Goal: Information Seeking & Learning: Learn about a topic

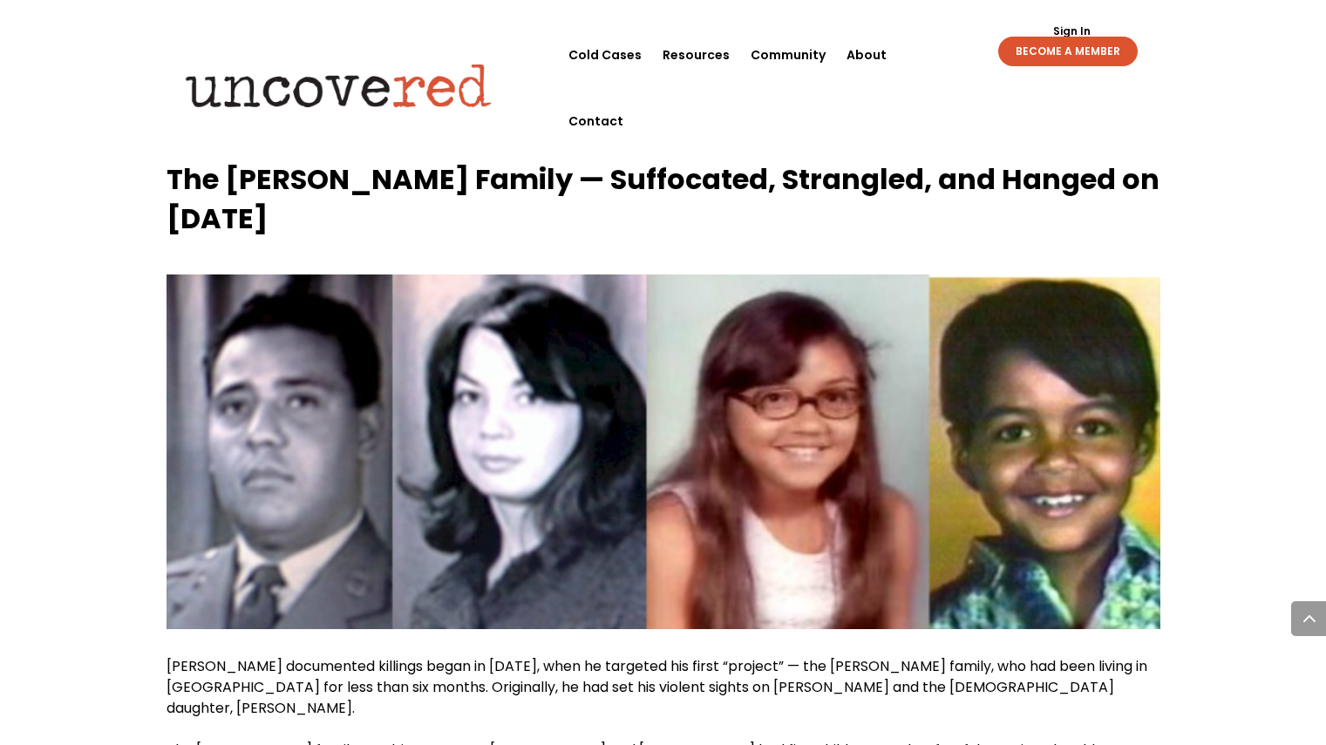
scroll to position [2003, 0]
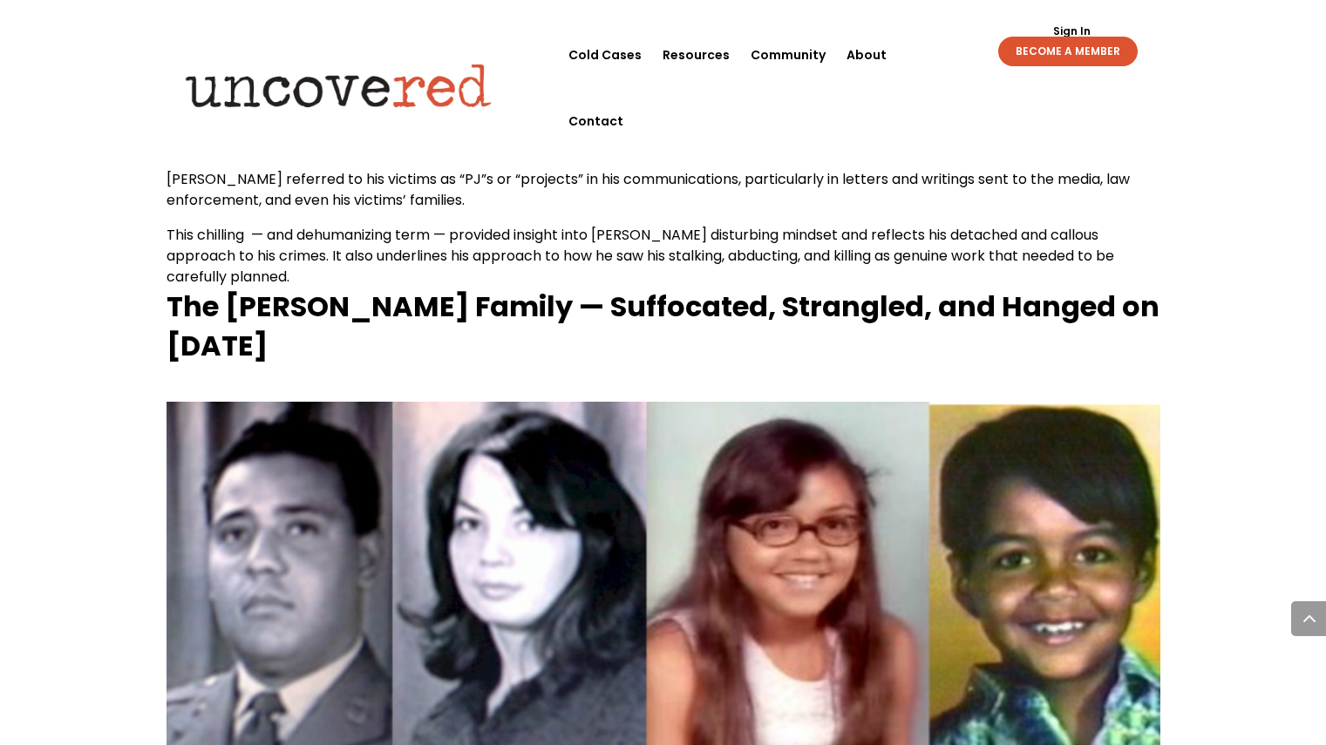
drag, startPoint x: 168, startPoint y: 228, endPoint x: 465, endPoint y: 264, distance: 298.6
click at [465, 288] on h3 "The [PERSON_NAME] Family — Suffocated, Strangled, and Hanged on [DATE]" at bounding box center [664, 331] width 994 height 87
copy strong "The [PERSON_NAME] Family — Suffocated, Strangled, and Hanged on [DATE]"
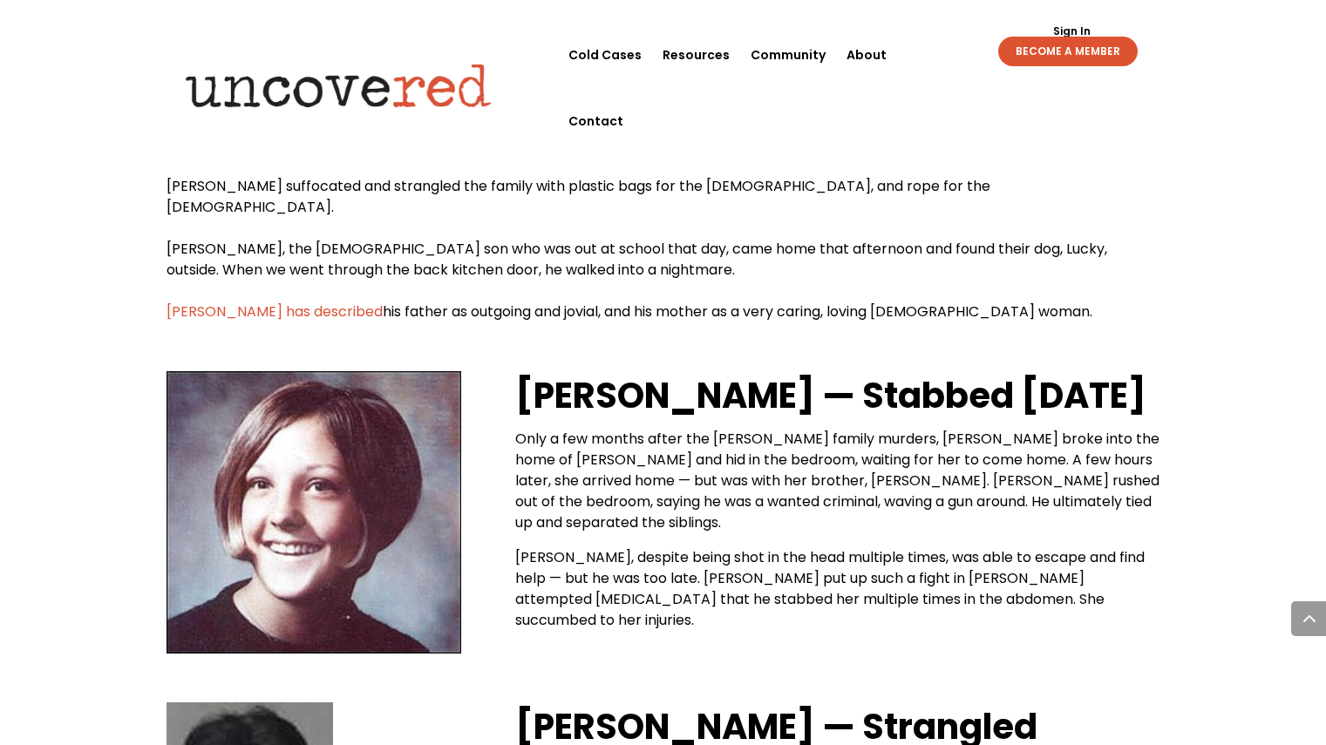
scroll to position [2773, 0]
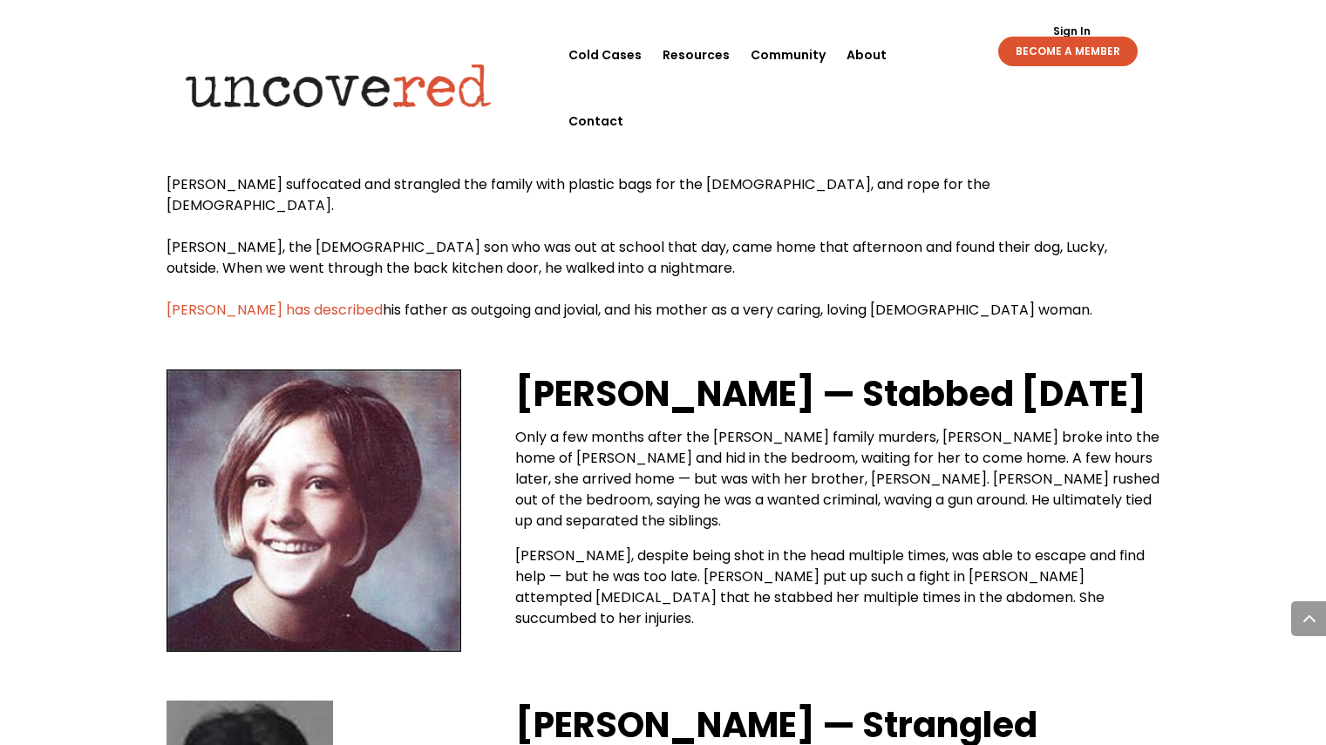
click at [825, 370] on h2 "[PERSON_NAME] — Stabbed [DATE]" at bounding box center [837, 399] width 644 height 58
drag, startPoint x: 512, startPoint y: 247, endPoint x: 560, endPoint y: 242, distance: 48.1
click at [529, 345] on div "[PERSON_NAME] — Stabbed [DATE] Only a few months after the [PERSON_NAME] family…" at bounding box center [664, 510] width 994 height 331
click at [609, 370] on strong "[PERSON_NAME] — Stabbed [DATE]" at bounding box center [830, 394] width 631 height 49
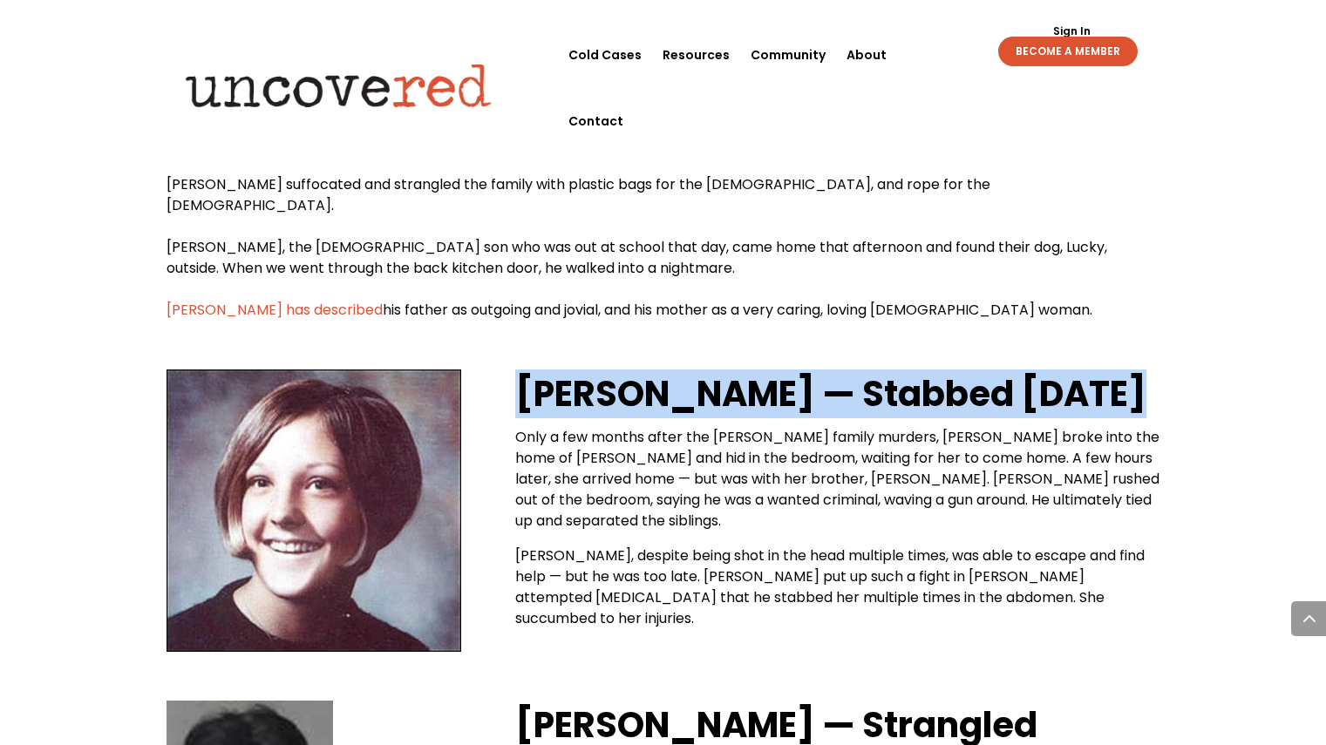
click at [609, 370] on strong "[PERSON_NAME] — Stabbed [DATE]" at bounding box center [830, 394] width 631 height 49
click at [566, 370] on strong "[PERSON_NAME] — Stabbed [DATE]" at bounding box center [830, 394] width 631 height 49
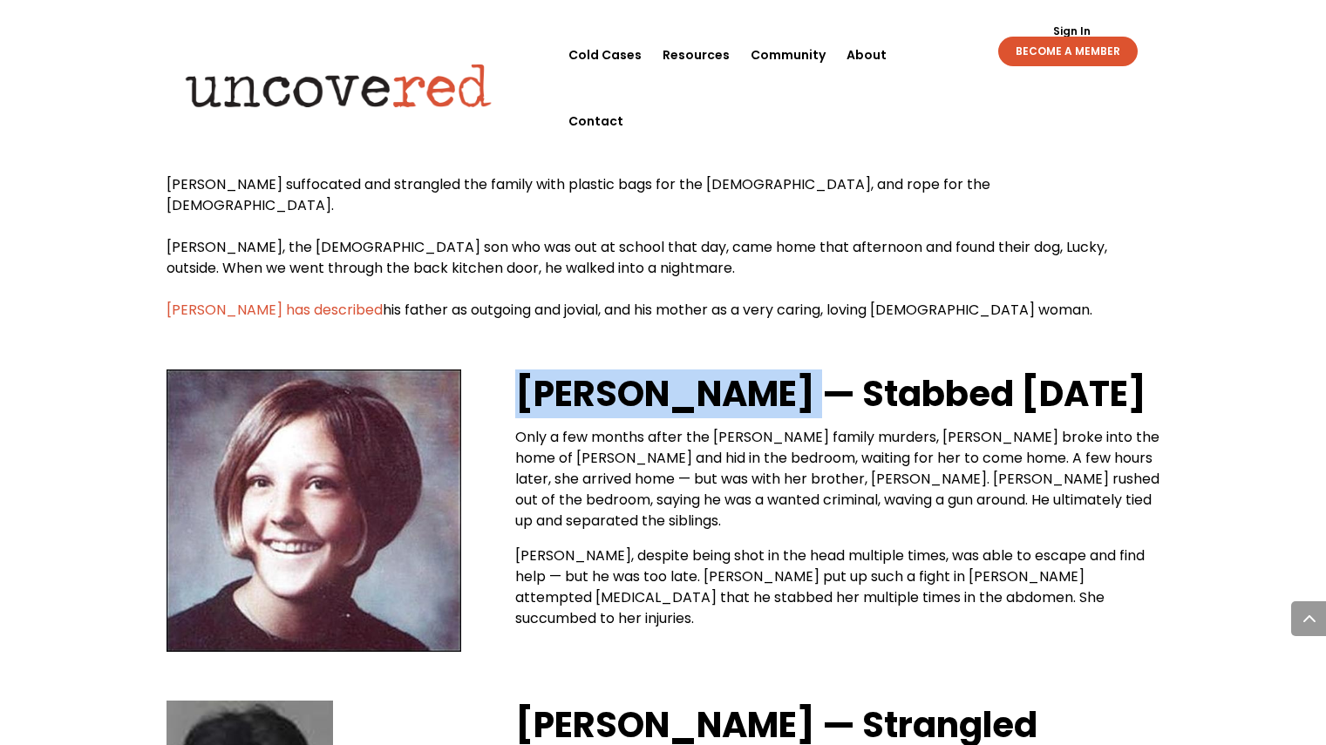
drag, startPoint x: 516, startPoint y: 250, endPoint x: 774, endPoint y: 264, distance: 258.4
click at [774, 370] on strong "[PERSON_NAME] — Stabbed [DATE]" at bounding box center [830, 394] width 631 height 49
copy strong "[PERSON_NAME]"
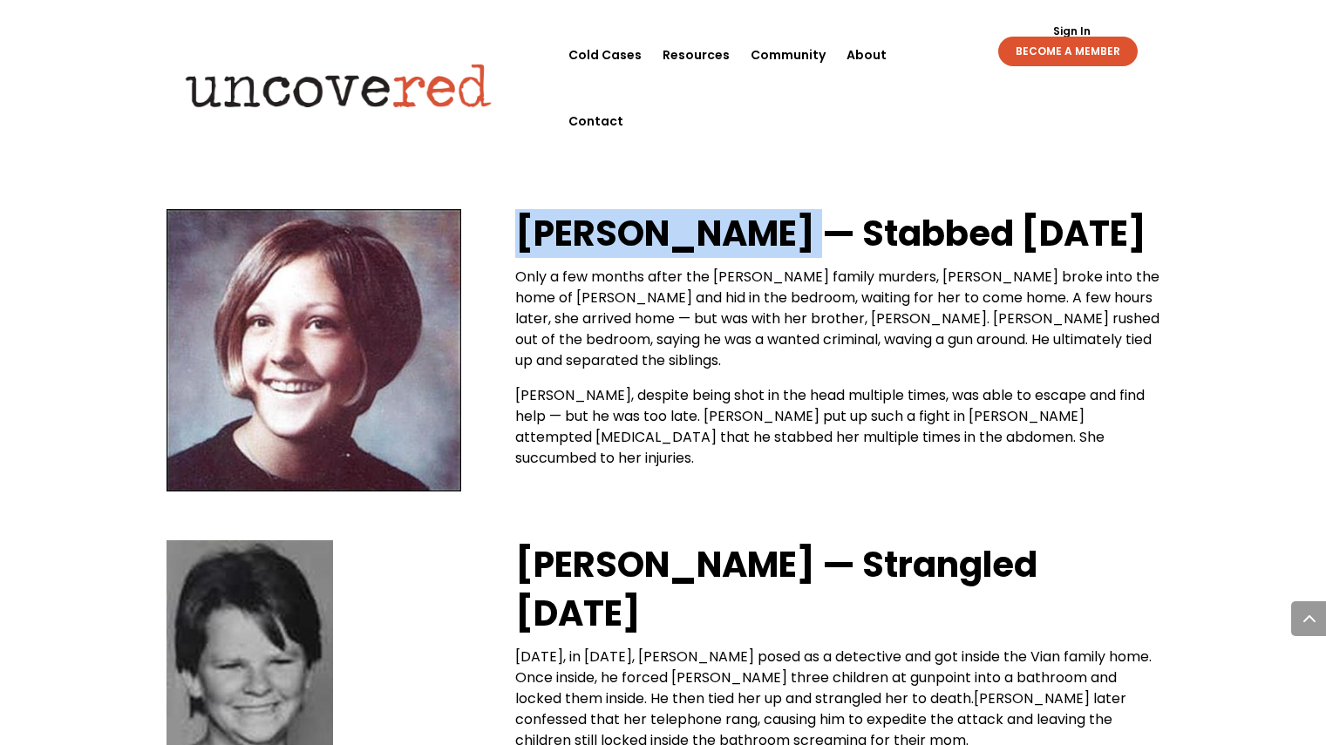
scroll to position [2934, 0]
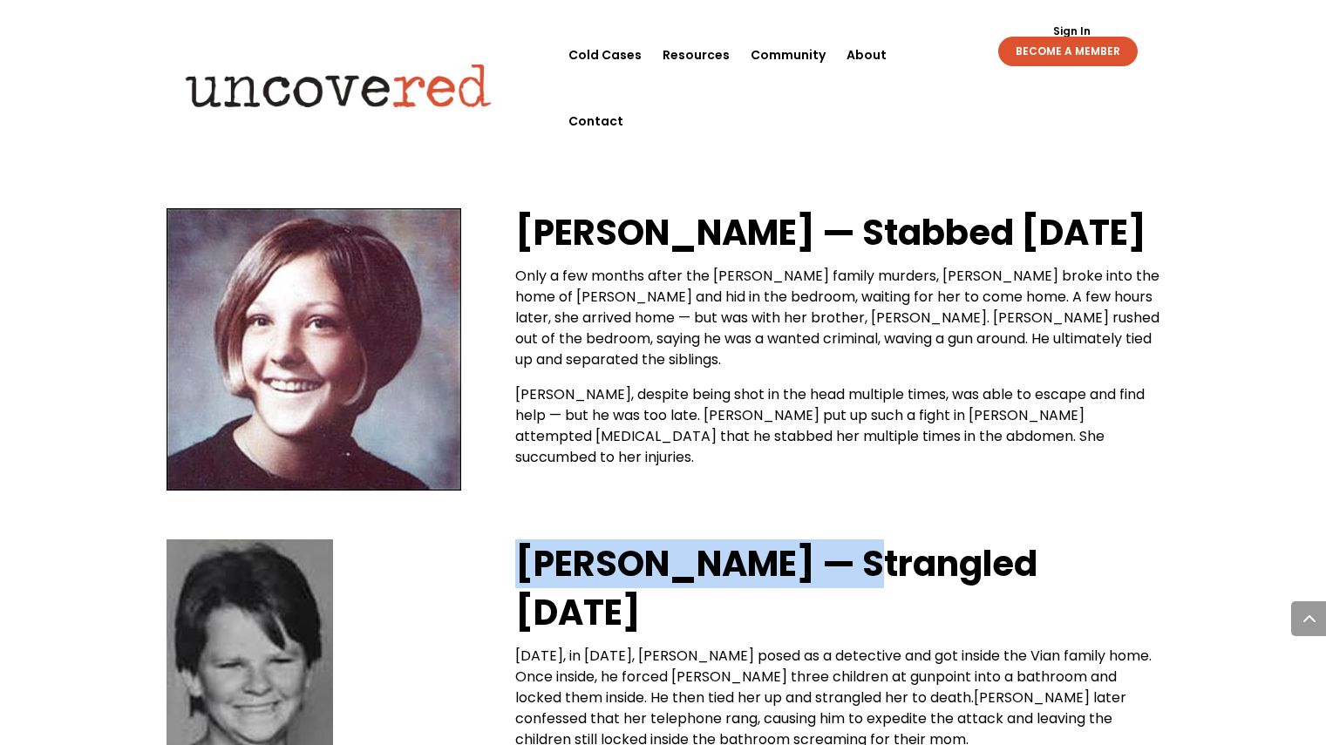
drag, startPoint x: 521, startPoint y: 410, endPoint x: 818, endPoint y: 427, distance: 296.9
click at [818, 540] on strong "[PERSON_NAME] — Strangled [DATE]" at bounding box center [776, 589] width 522 height 98
copy strong "[PERSON_NAME]"
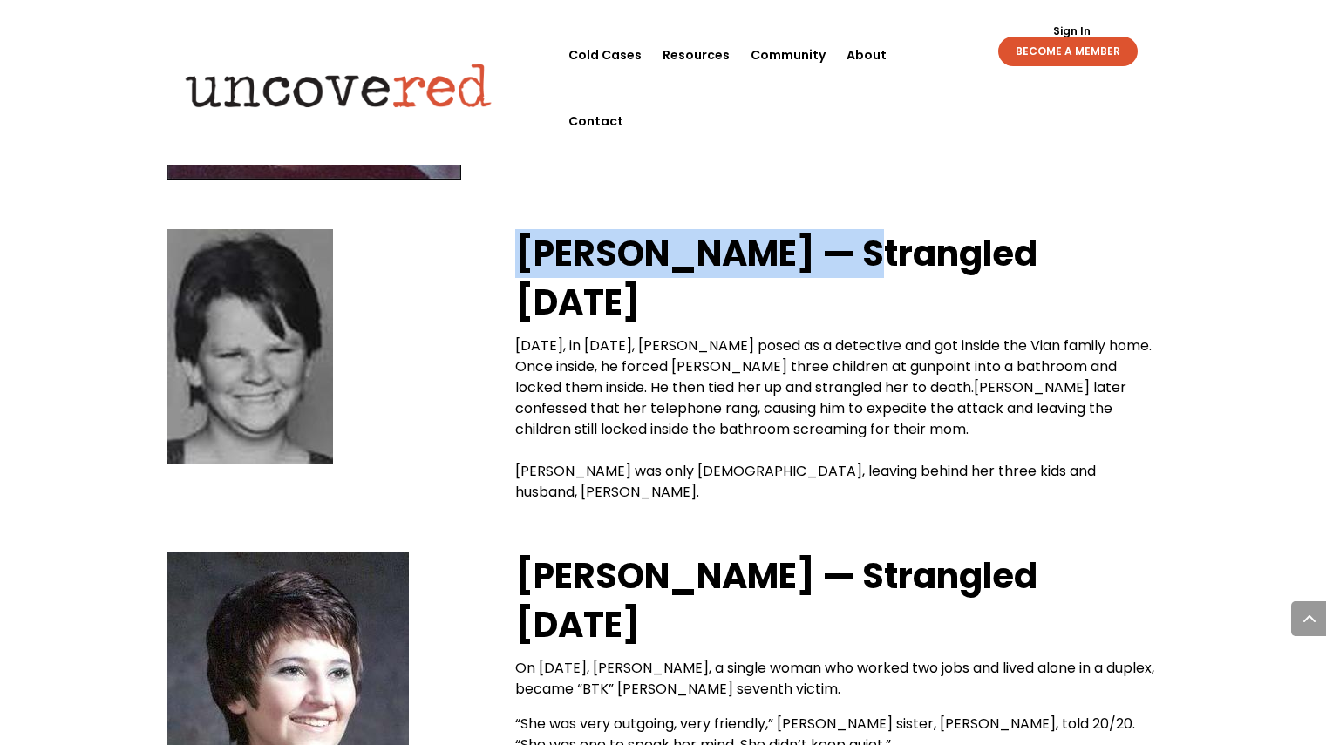
scroll to position [3247, 0]
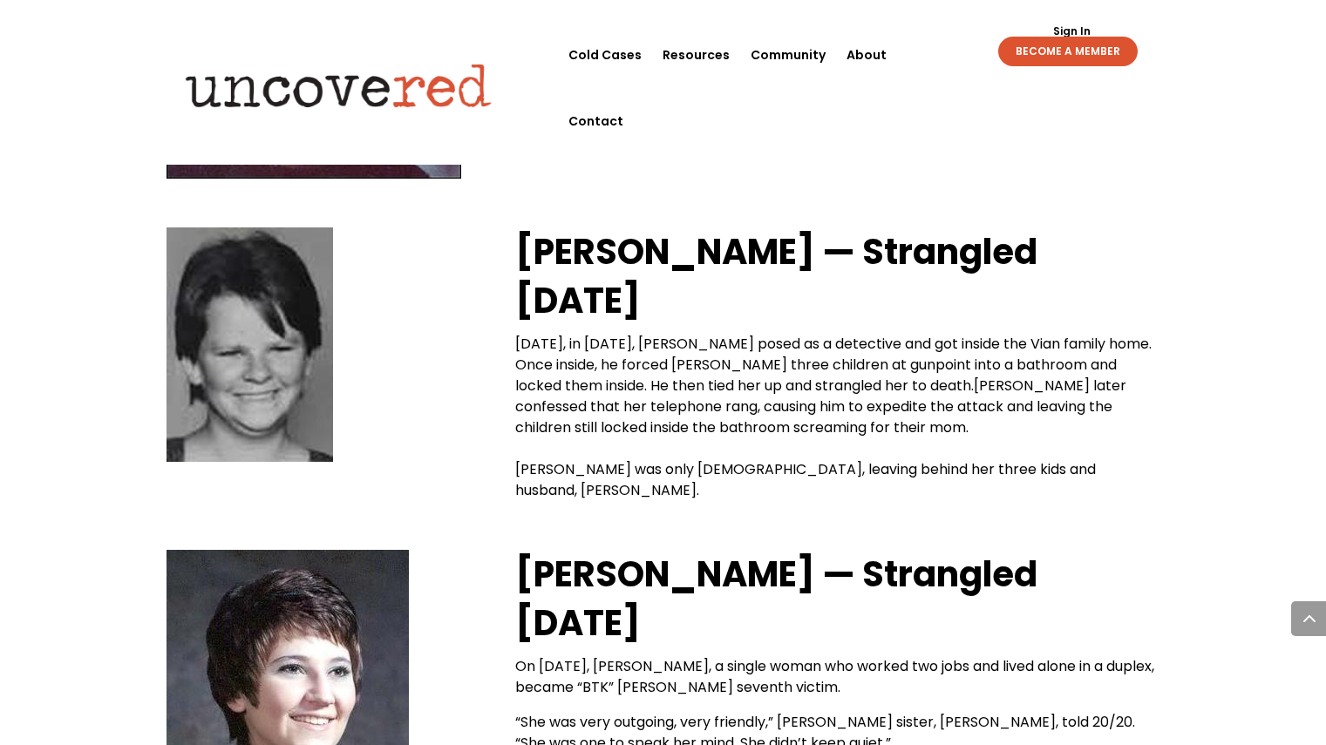
click at [766, 550] on strong "[PERSON_NAME] — Strangled [DATE]" at bounding box center [776, 599] width 522 height 98
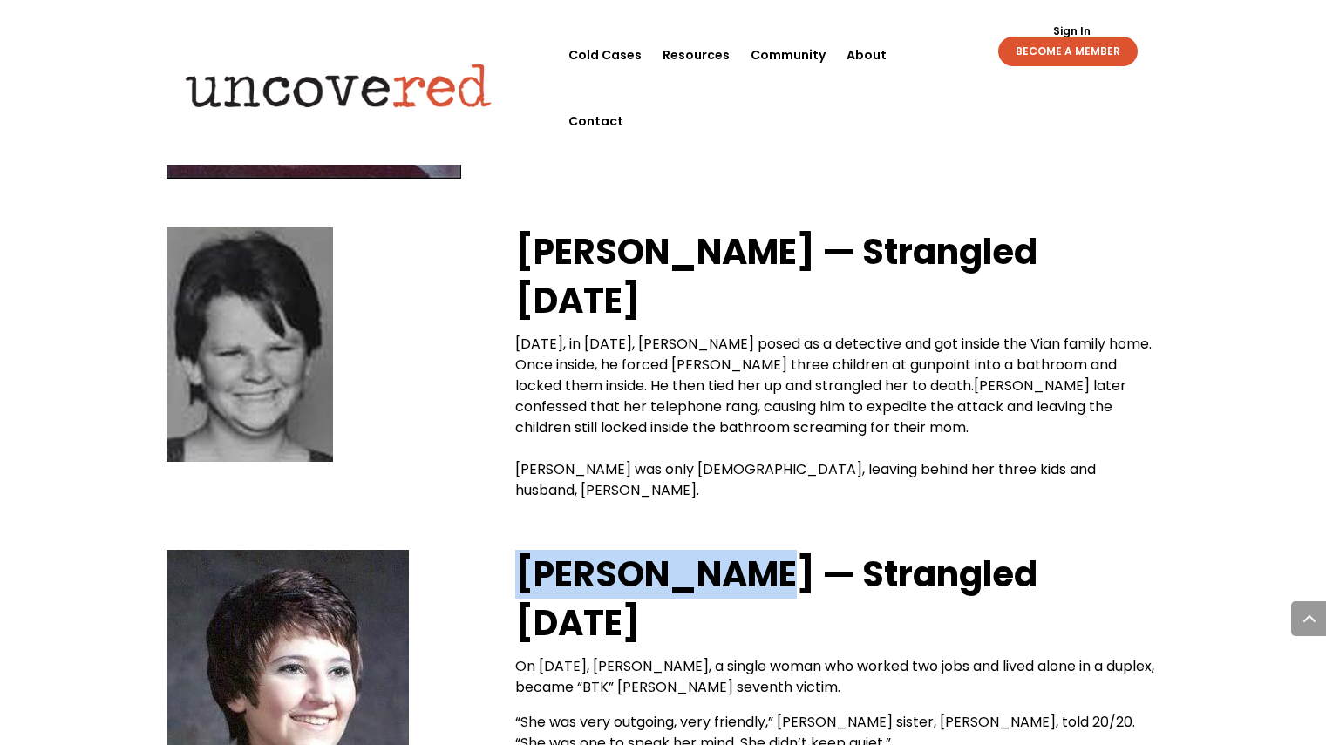
drag, startPoint x: 517, startPoint y: 407, endPoint x: 745, endPoint y: 414, distance: 227.6
click at [745, 550] on strong "[PERSON_NAME] — Strangled [DATE]" at bounding box center [776, 599] width 522 height 98
copy strong "[PERSON_NAME]"
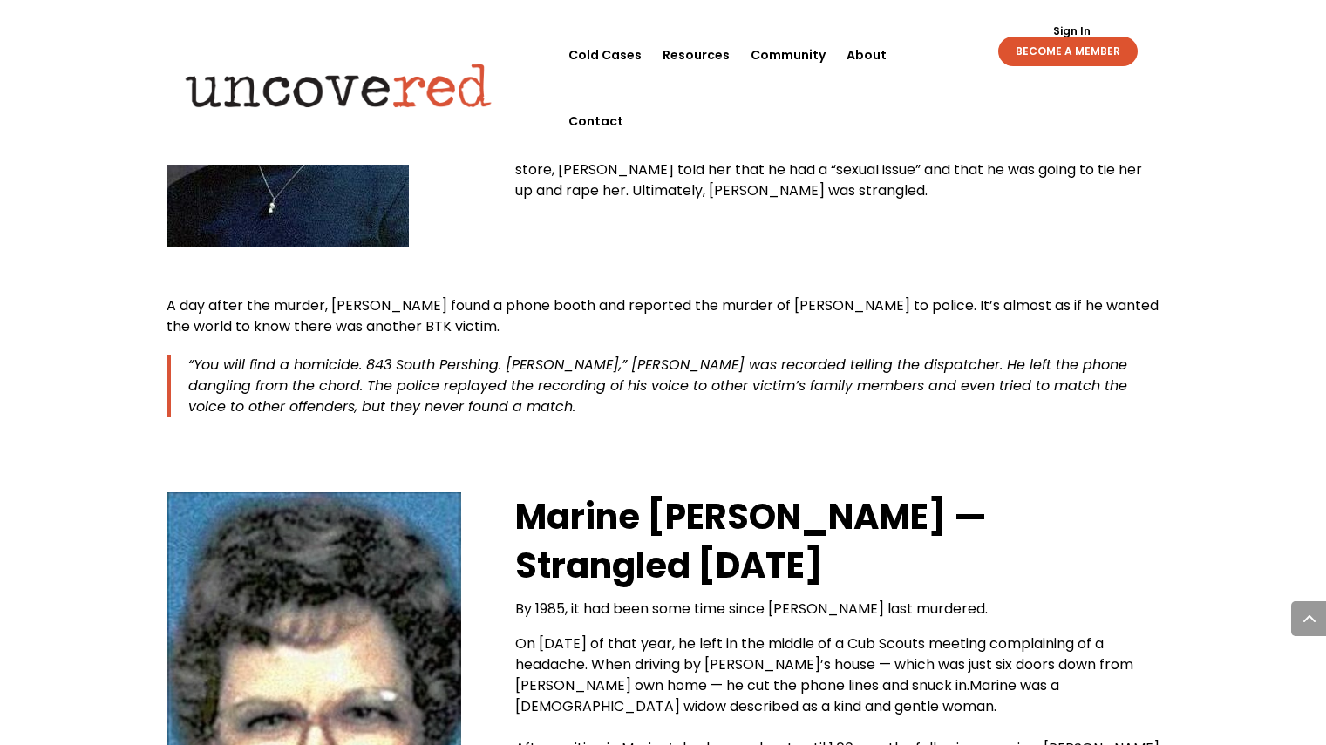
scroll to position [3898, 0]
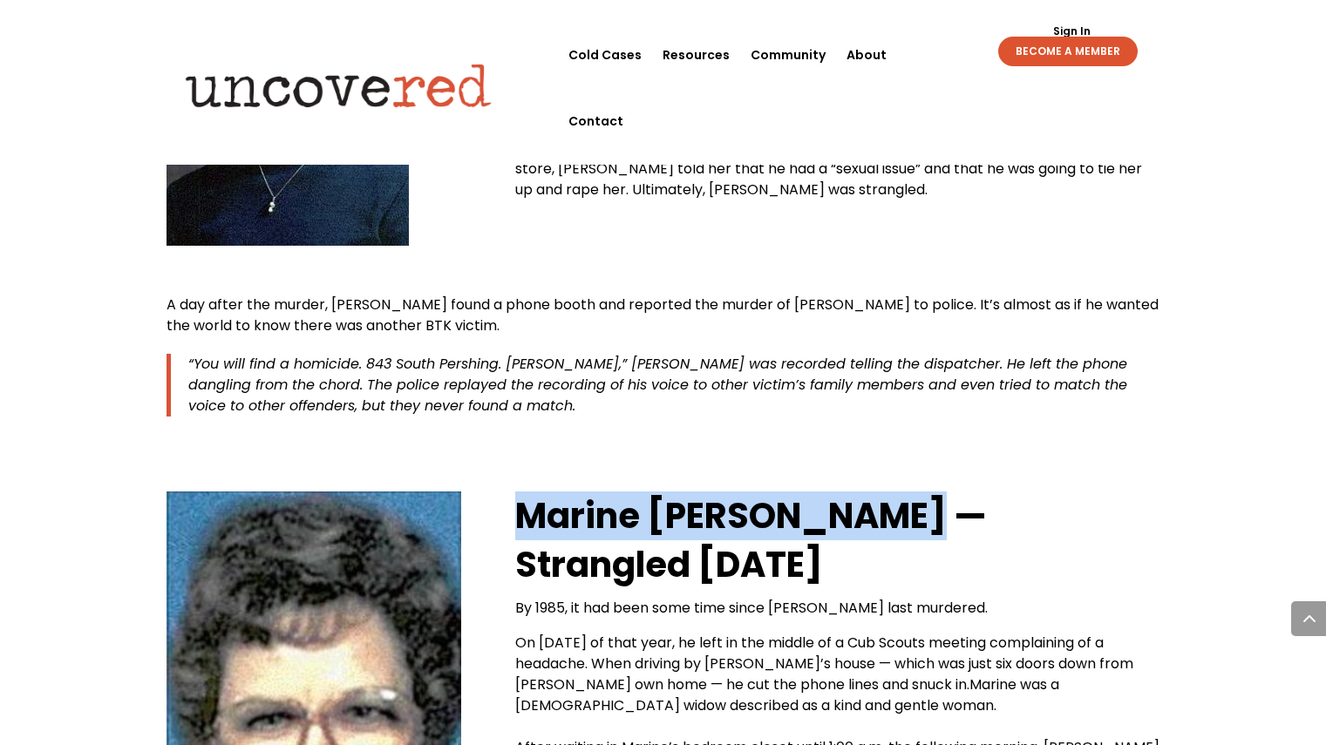
drag, startPoint x: 517, startPoint y: 349, endPoint x: 913, endPoint y: 348, distance: 395.8
click at [913, 492] on strong "Marine [PERSON_NAME] — Strangled [DATE]" at bounding box center [751, 541] width 472 height 98
copy strong "Marine [PERSON_NAME]"
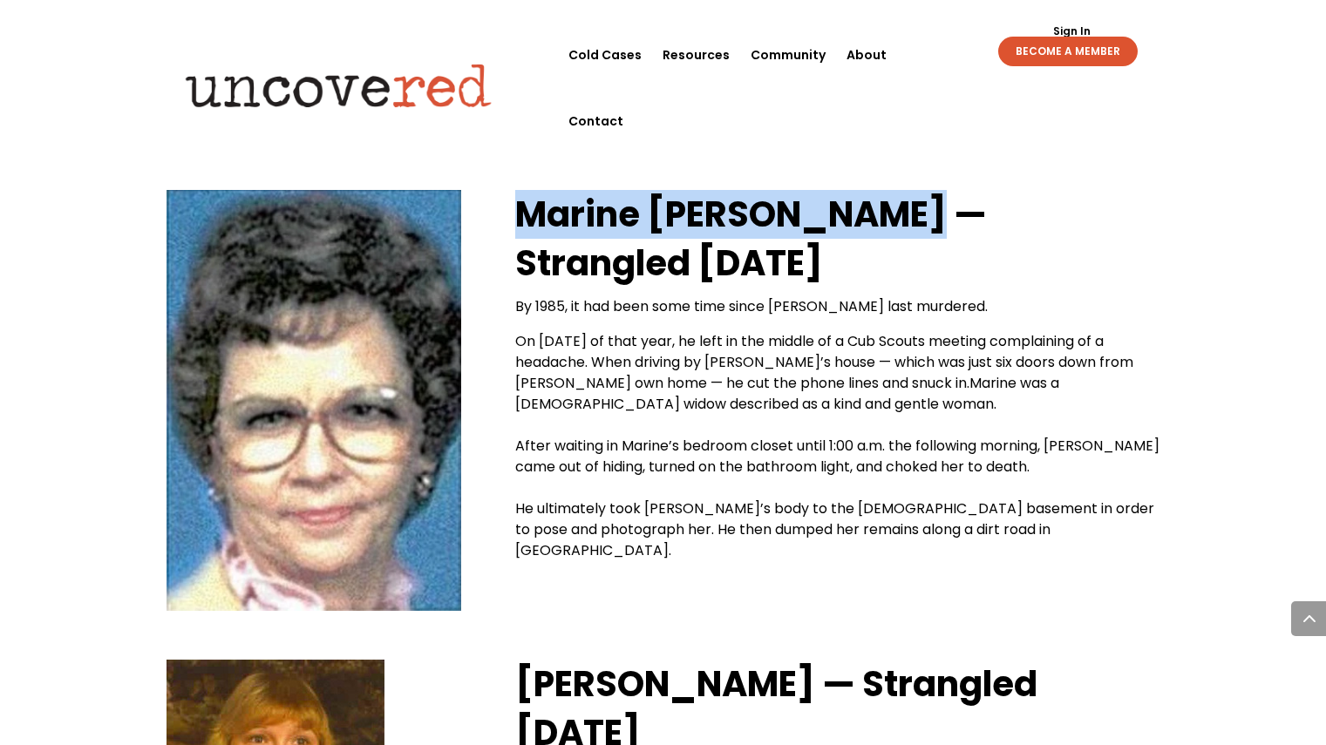
scroll to position [4323, 0]
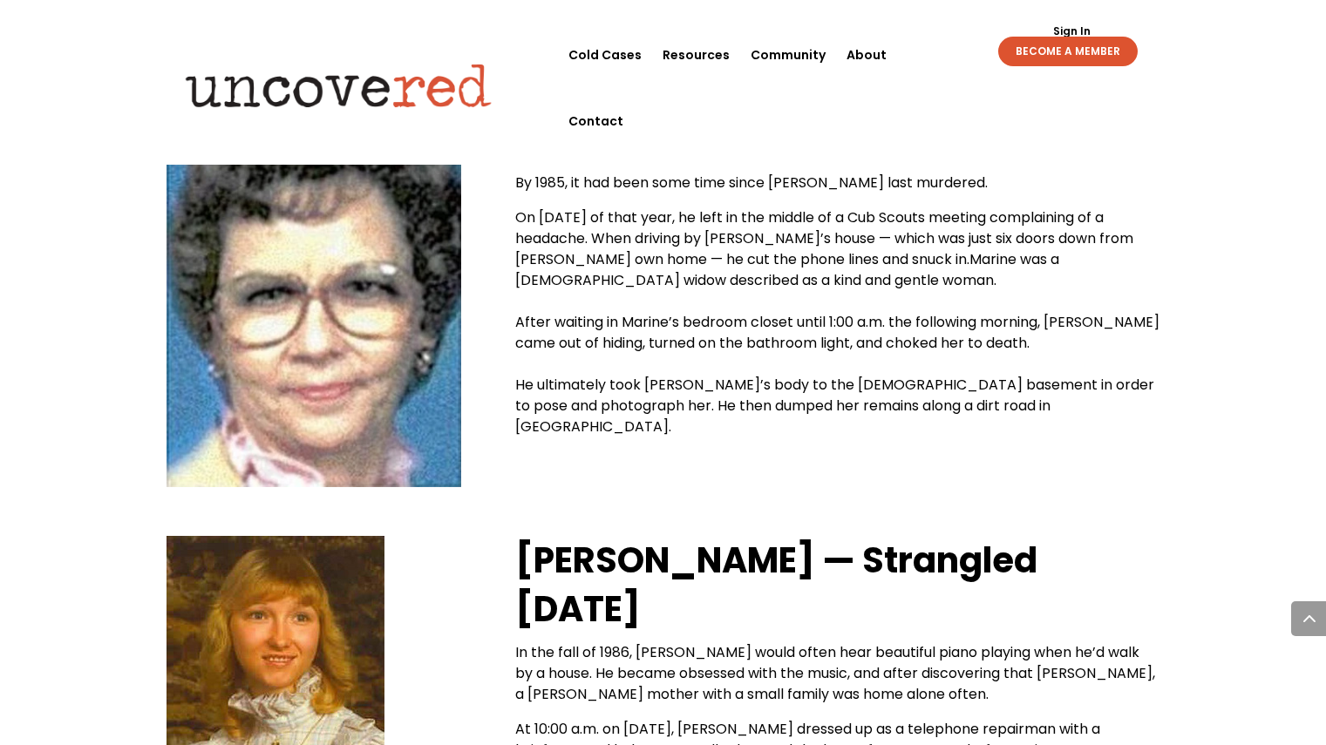
click at [520, 536] on strong "[PERSON_NAME] — Strangled [DATE]" at bounding box center [776, 585] width 522 height 98
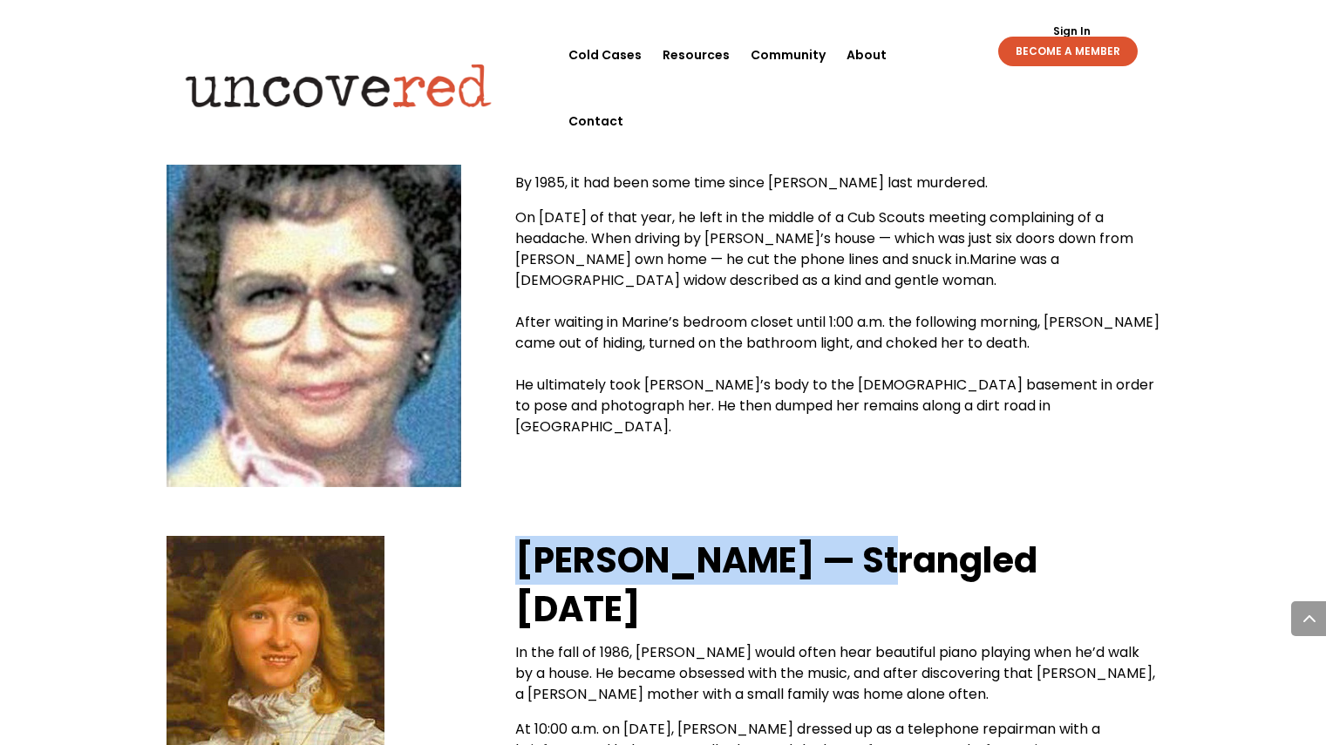
drag, startPoint x: 520, startPoint y: 397, endPoint x: 804, endPoint y: 396, distance: 283.3
click at [804, 536] on strong "[PERSON_NAME] — Strangled [DATE]" at bounding box center [776, 585] width 522 height 98
copy strong "[PERSON_NAME]"
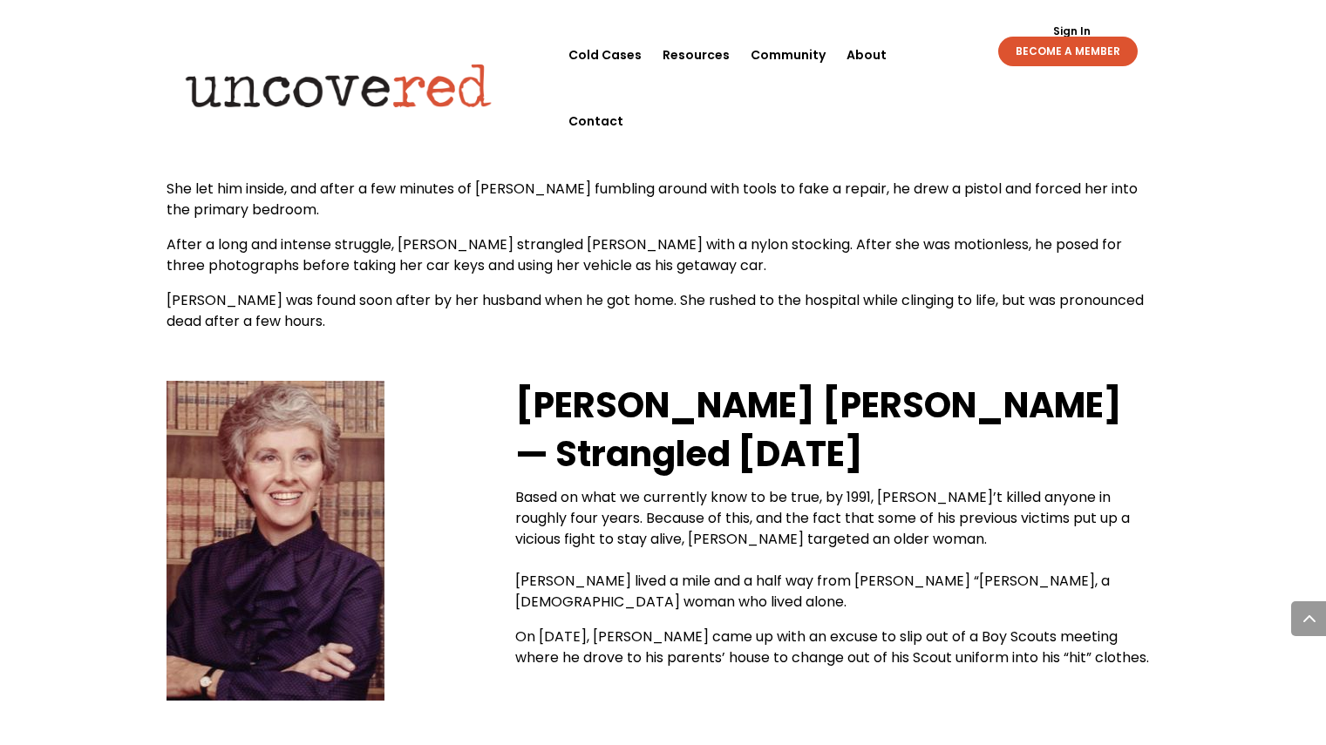
scroll to position [5015, 0]
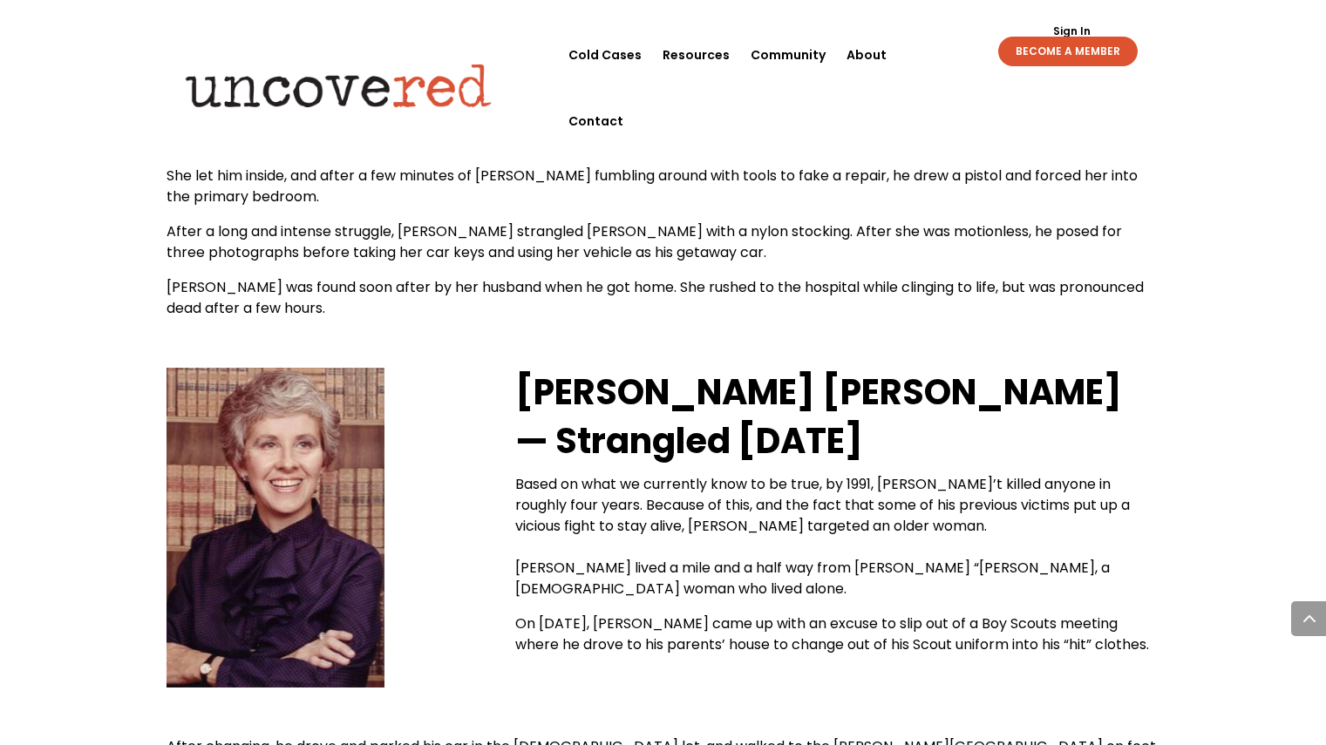
click at [520, 368] on b "[PERSON_NAME] [PERSON_NAME]" at bounding box center [818, 392] width 607 height 49
drag, startPoint x: 520, startPoint y: 225, endPoint x: 1004, endPoint y: 211, distance: 484.9
click at [1004, 368] on b "[PERSON_NAME] [PERSON_NAME]" at bounding box center [818, 392] width 607 height 49
copy b "[PERSON_NAME] [PERSON_NAME]"
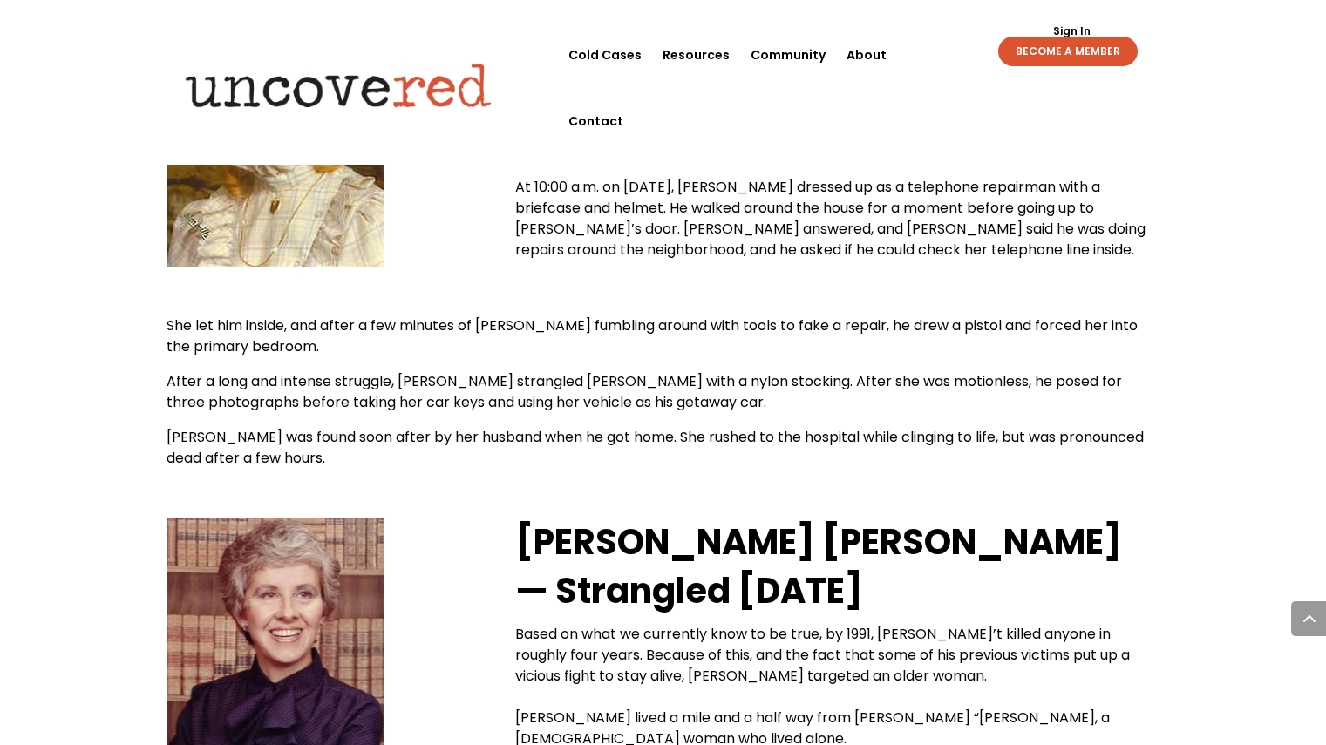
scroll to position [4865, 0]
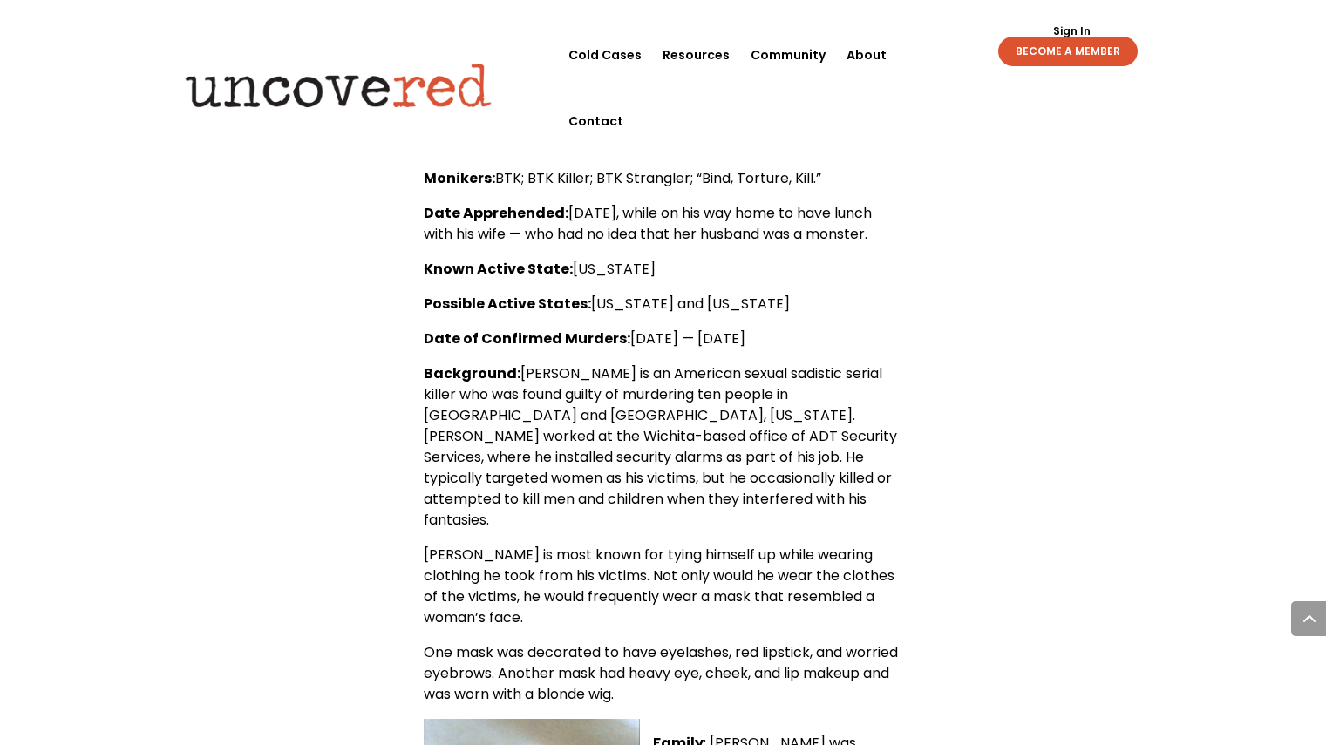
scroll to position [866, 0]
click at [630, 339] on span "[DATE] — [DATE]" at bounding box center [687, 340] width 115 height 20
drag, startPoint x: 626, startPoint y: 340, endPoint x: 892, endPoint y: 340, distance: 265.9
click at [892, 340] on p "Date of Confirmed Murders: [DATE] — [DATE]" at bounding box center [663, 347] width 479 height 35
copy span "[DATE] — [DATE]"
